Goal: Information Seeking & Learning: Learn about a topic

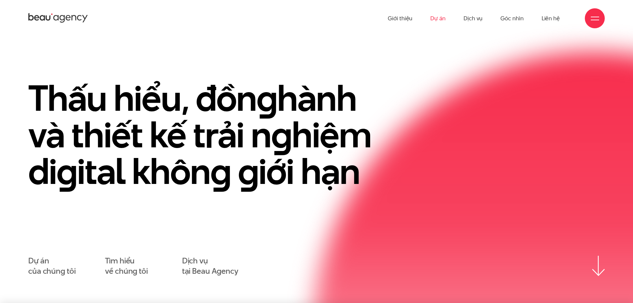
click at [443, 19] on link "Dự án" at bounding box center [438, 18] width 15 height 37
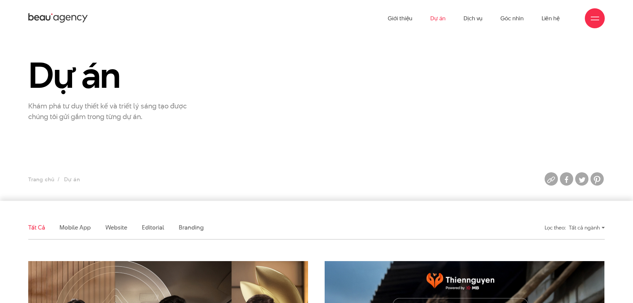
scroll to position [166, 0]
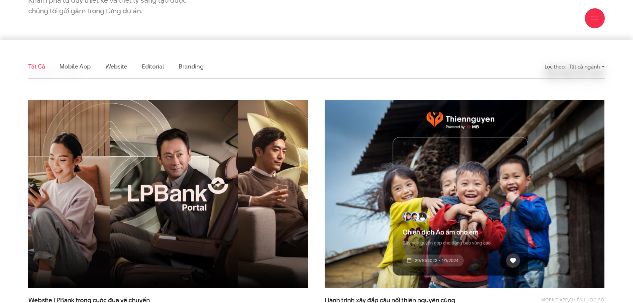
click at [114, 168] on img at bounding box center [168, 194] width 308 height 207
